Goal: Task Accomplishment & Management: Manage account settings

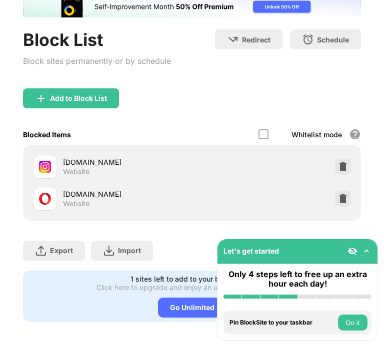
scroll to position [76, 0]
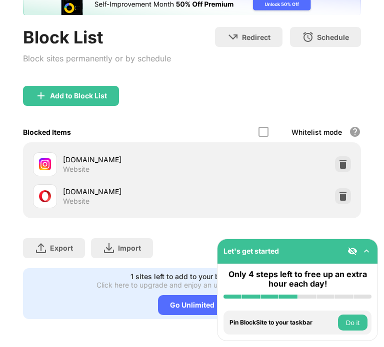
click at [88, 97] on div "Add to Block List" at bounding box center [71, 96] width 96 height 20
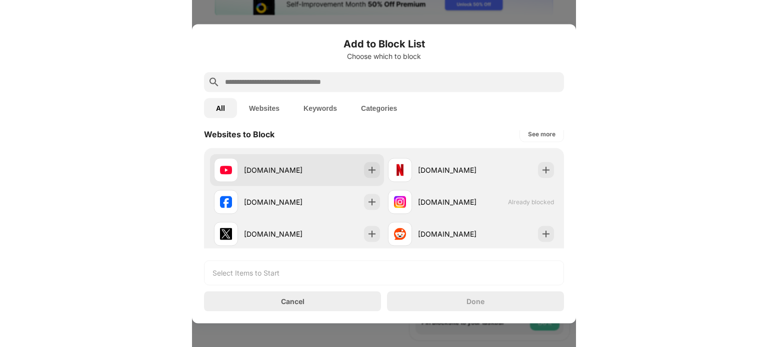
scroll to position [150, 0]
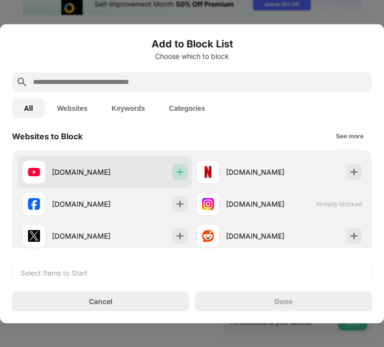
click at [172, 175] on div at bounding box center [180, 172] width 16 height 16
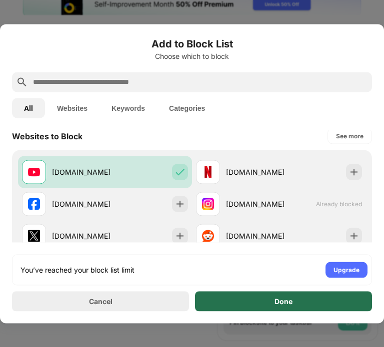
click at [262, 303] on div "Done" at bounding box center [283, 301] width 177 height 20
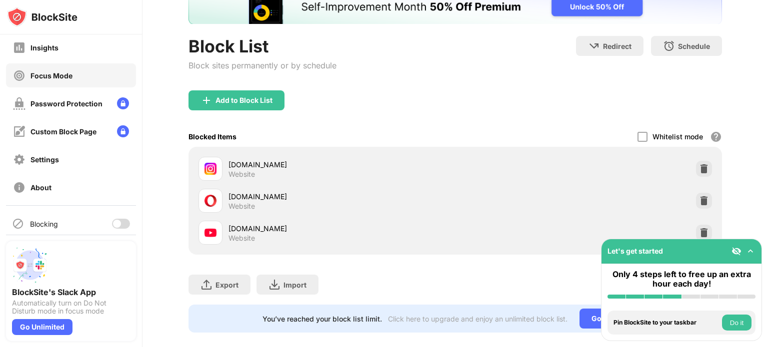
scroll to position [67, 0]
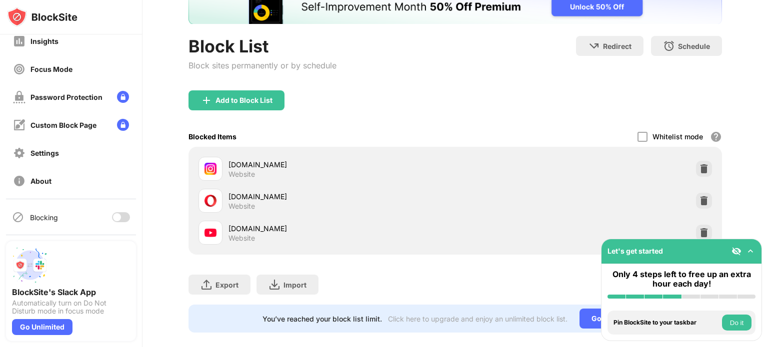
click at [114, 224] on div "Blocking" at bounding box center [71, 217] width 130 height 24
click at [114, 217] on div at bounding box center [121, 217] width 18 height 10
